Goal: Task Accomplishment & Management: Manage account settings

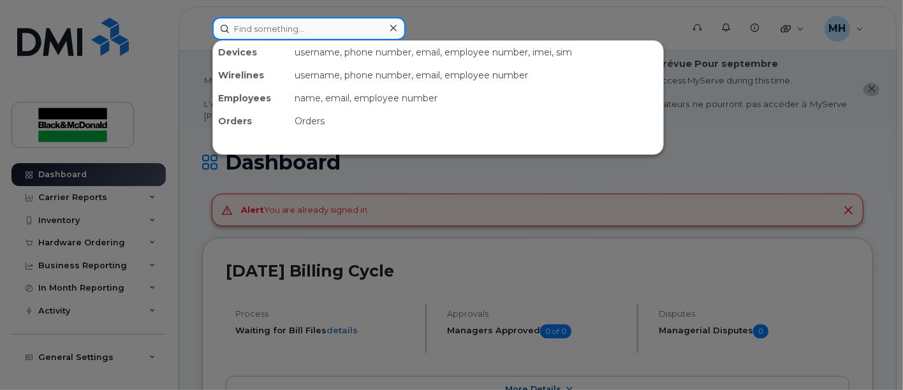
drag, startPoint x: 286, startPoint y: 26, endPoint x: 271, endPoint y: 28, distance: 15.4
click at [277, 27] on input at bounding box center [308, 28] width 193 height 23
type input "rouble"
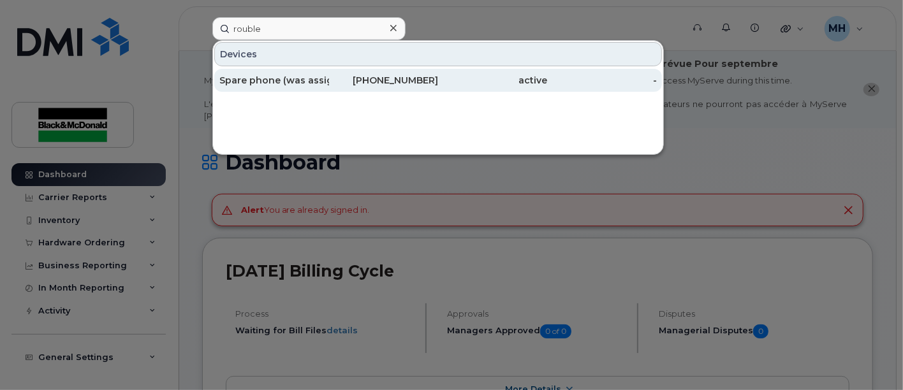
click at [286, 77] on div "Spare phone (was assigned to [PERSON_NAME] )" at bounding box center [274, 80] width 110 height 13
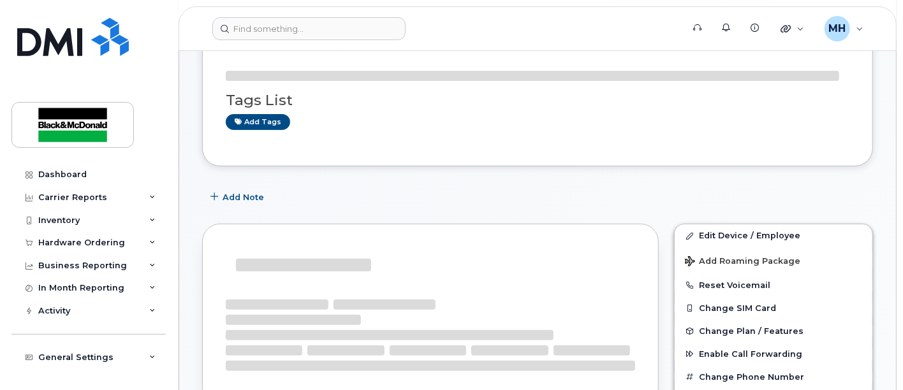
scroll to position [212, 0]
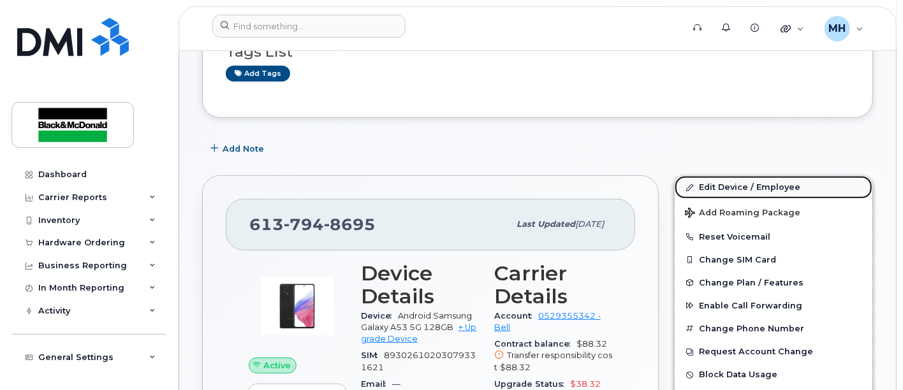
click at [761, 184] on link "Edit Device / Employee" at bounding box center [774, 187] width 198 height 23
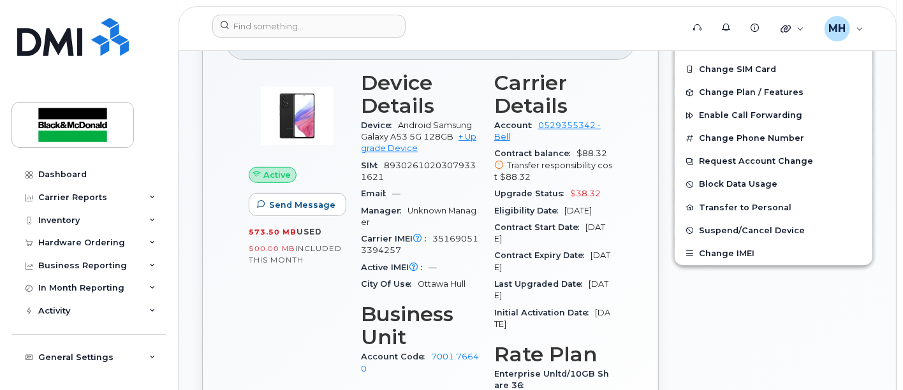
scroll to position [413, 0]
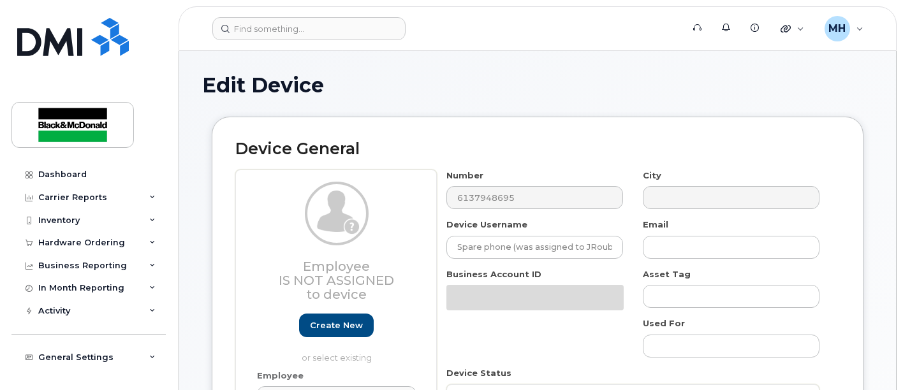
select select "14052545"
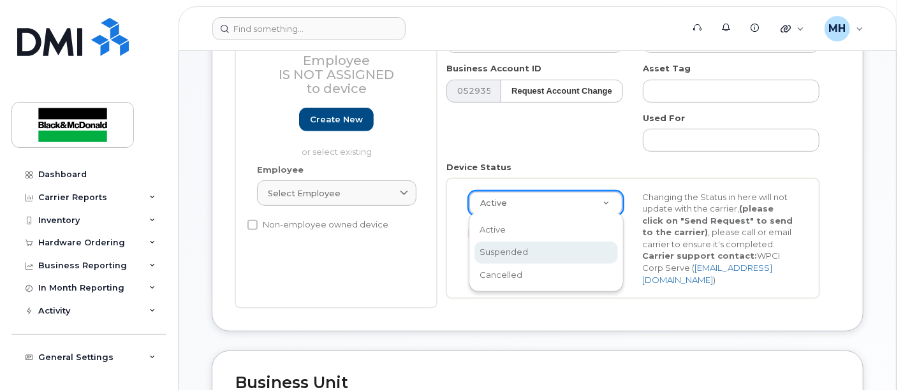
scroll to position [0, 3]
drag, startPoint x: 504, startPoint y: 253, endPoint x: 520, endPoint y: 247, distance: 16.3
select select "suspended"
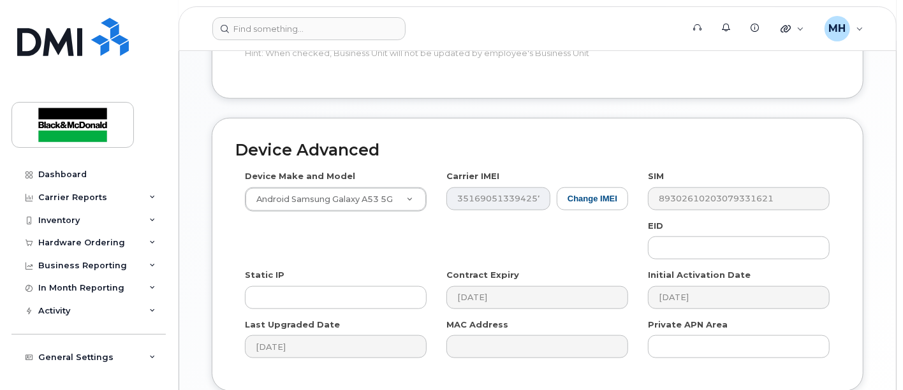
scroll to position [828, 0]
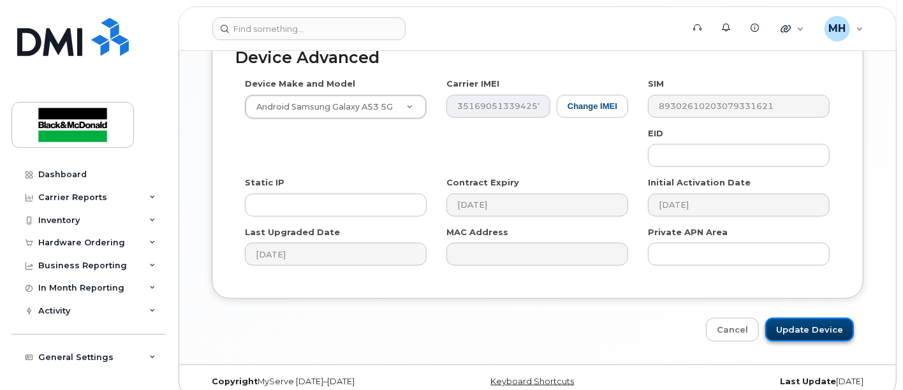
click at [819, 318] on input "Update Device" at bounding box center [809, 330] width 89 height 24
type input "Saving..."
